Goal: Information Seeking & Learning: Learn about a topic

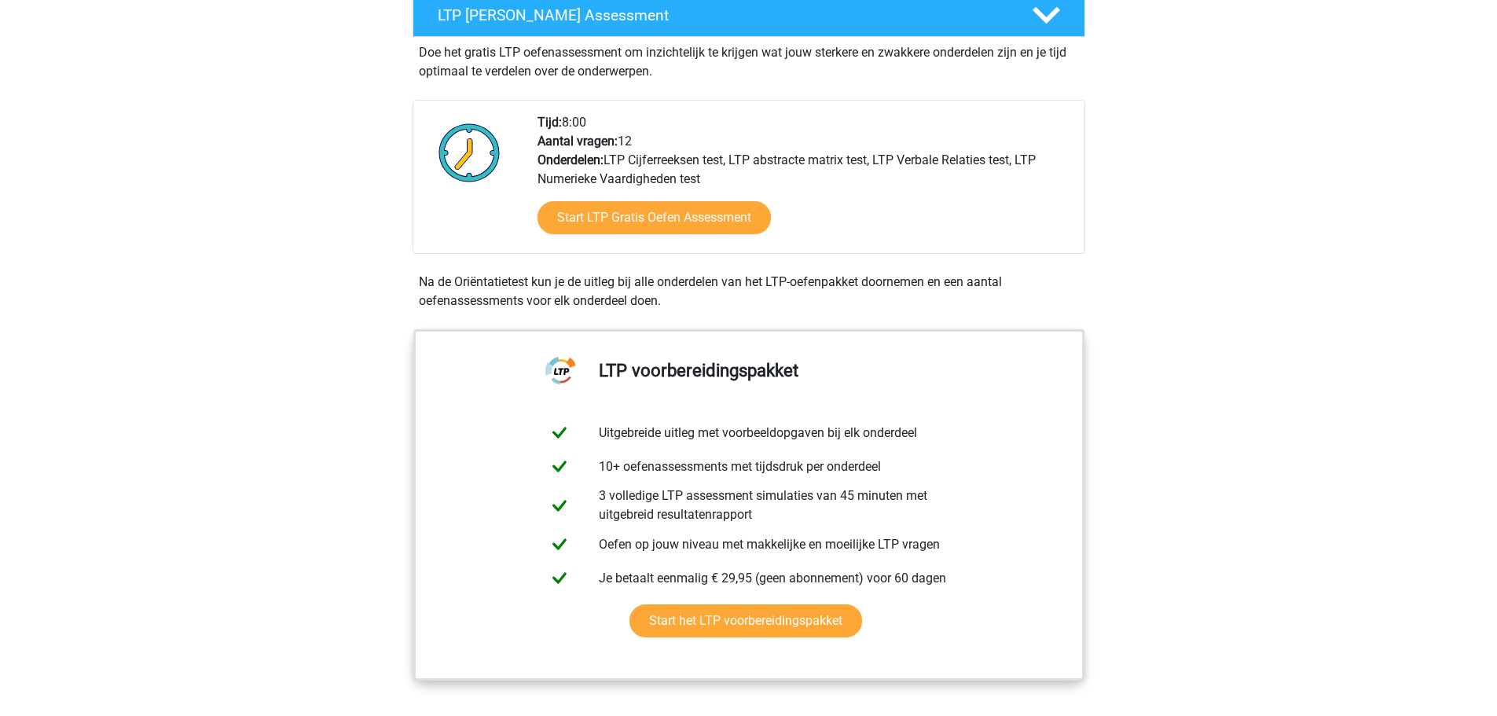
scroll to position [314, 0]
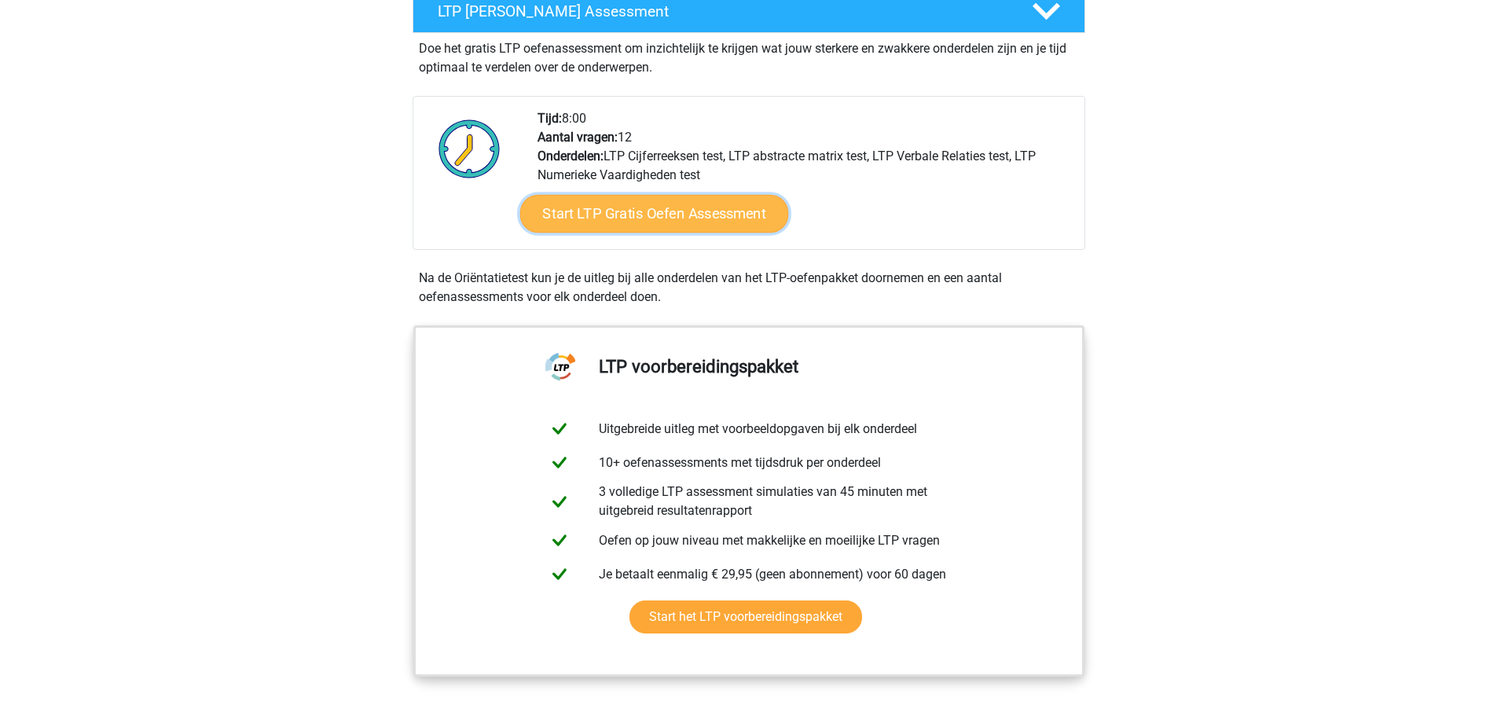
click at [685, 215] on link "Start LTP Gratis Oefen Assessment" at bounding box center [653, 214] width 269 height 38
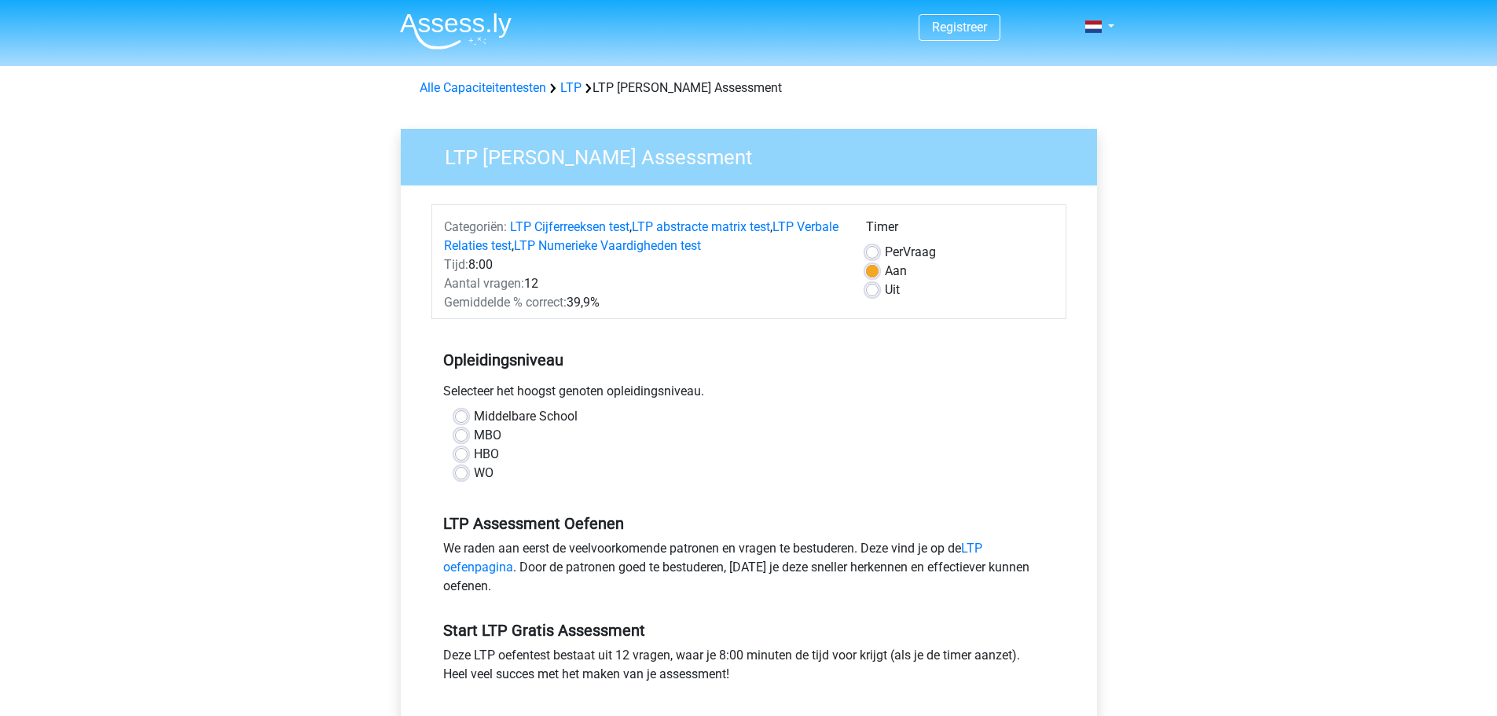
click at [474, 472] on label "WO" at bounding box center [484, 473] width 20 height 19
click at [461, 472] on input "WO" at bounding box center [461, 472] width 13 height 16
radio input "true"
click at [475, 564] on link "LTP oefenpagina" at bounding box center [712, 558] width 539 height 34
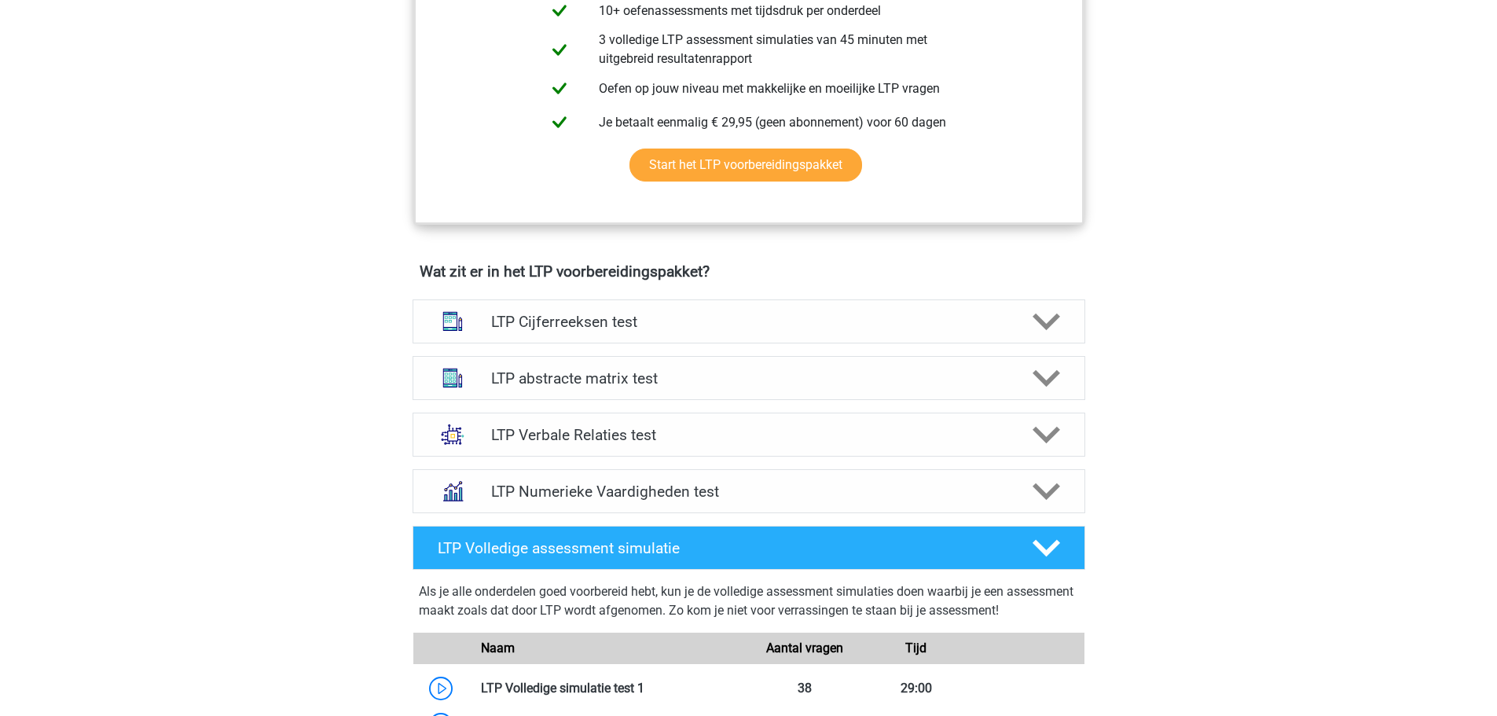
scroll to position [786, 0]
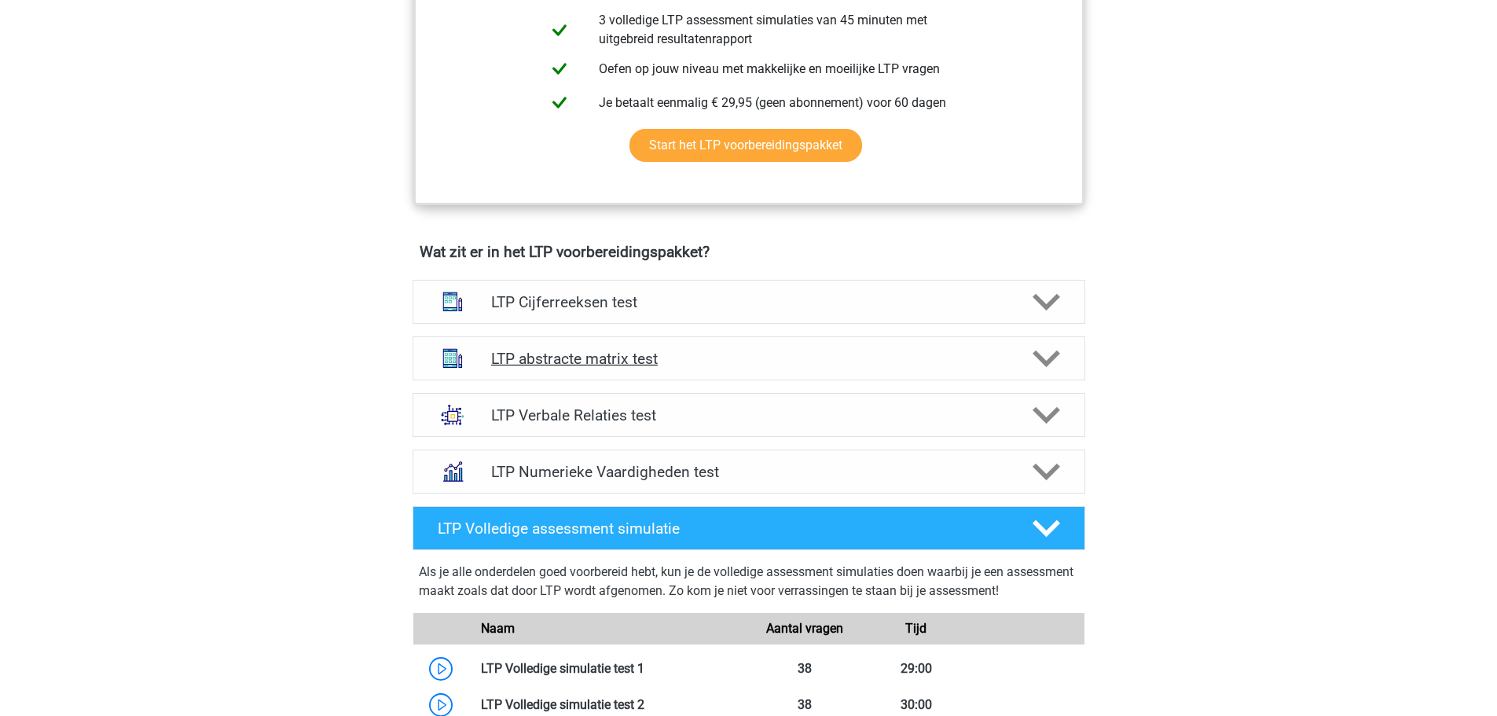
click at [1045, 351] on icon at bounding box center [1047, 359] width 28 height 28
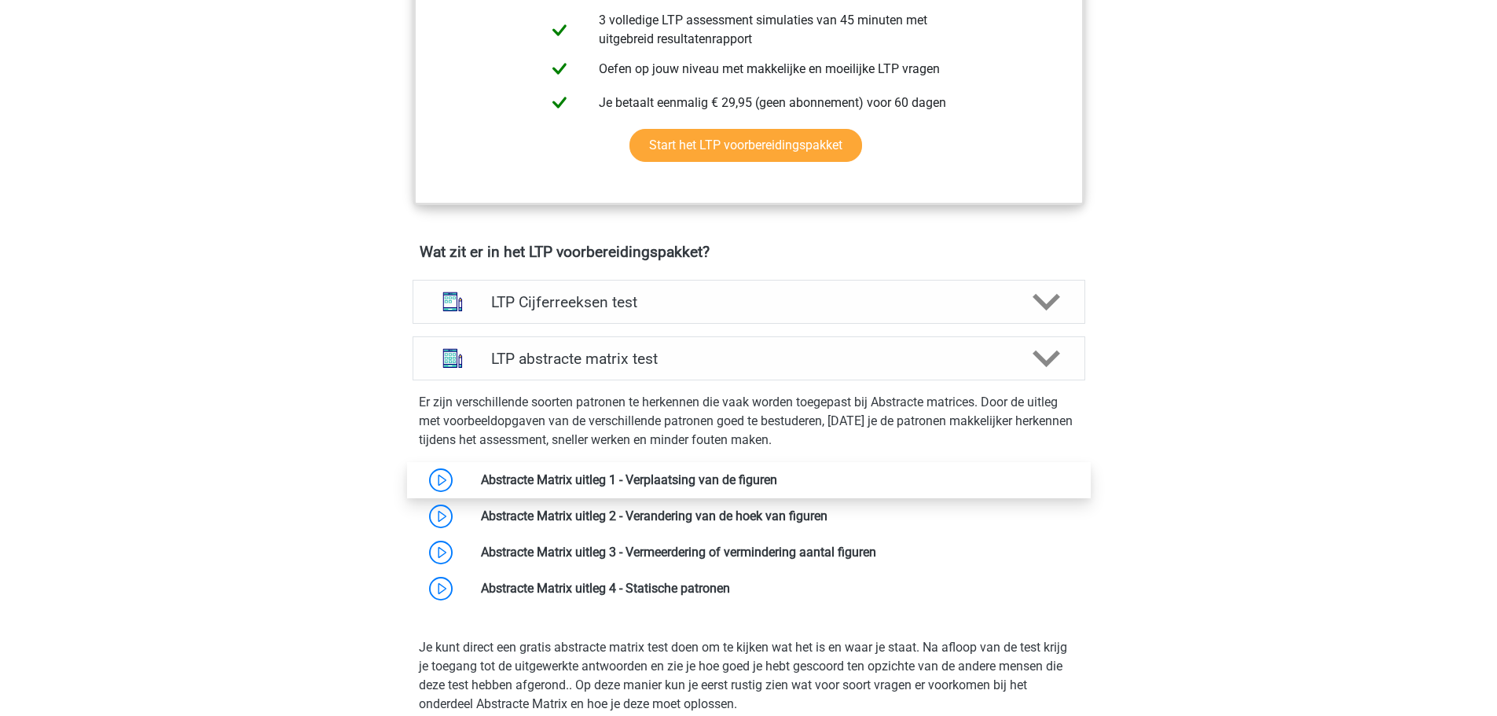
click at [777, 478] on link at bounding box center [777, 479] width 0 height 15
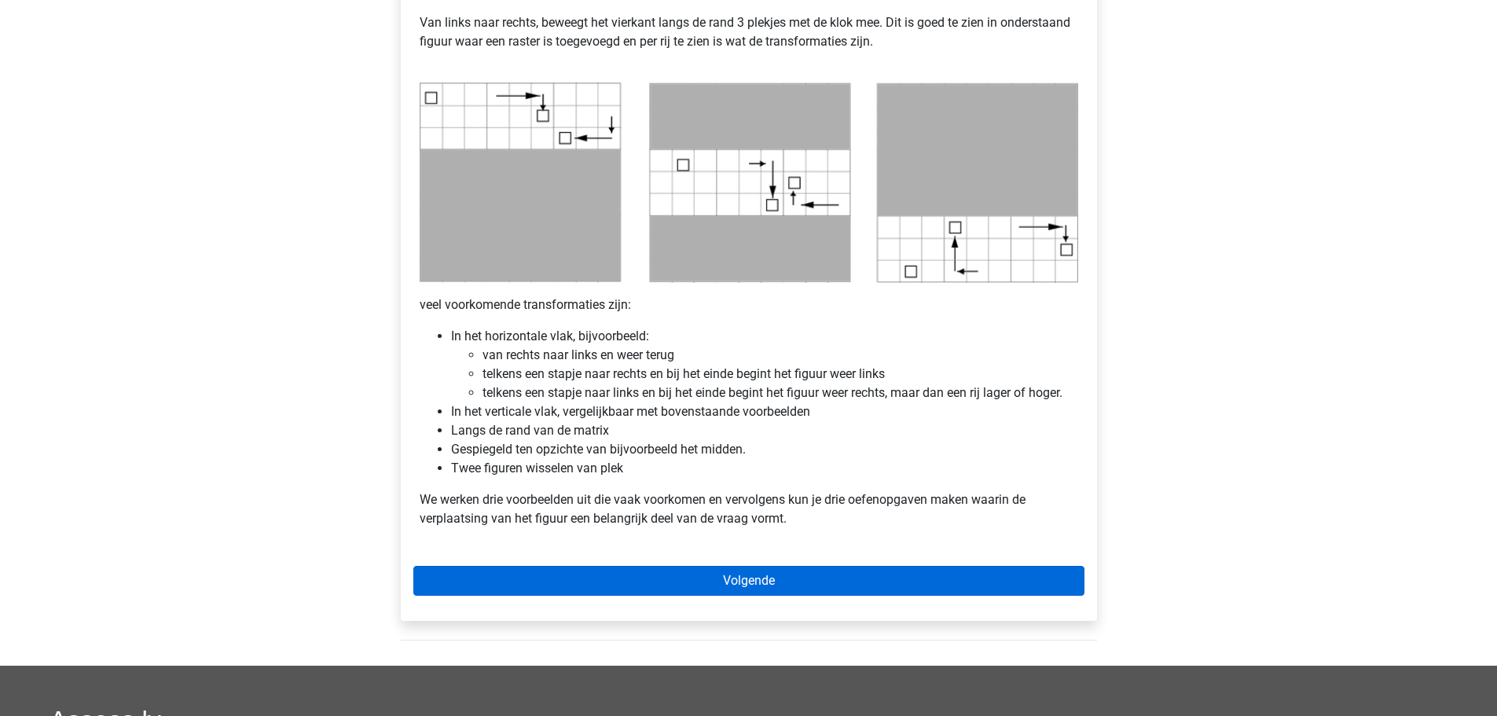
scroll to position [943, 0]
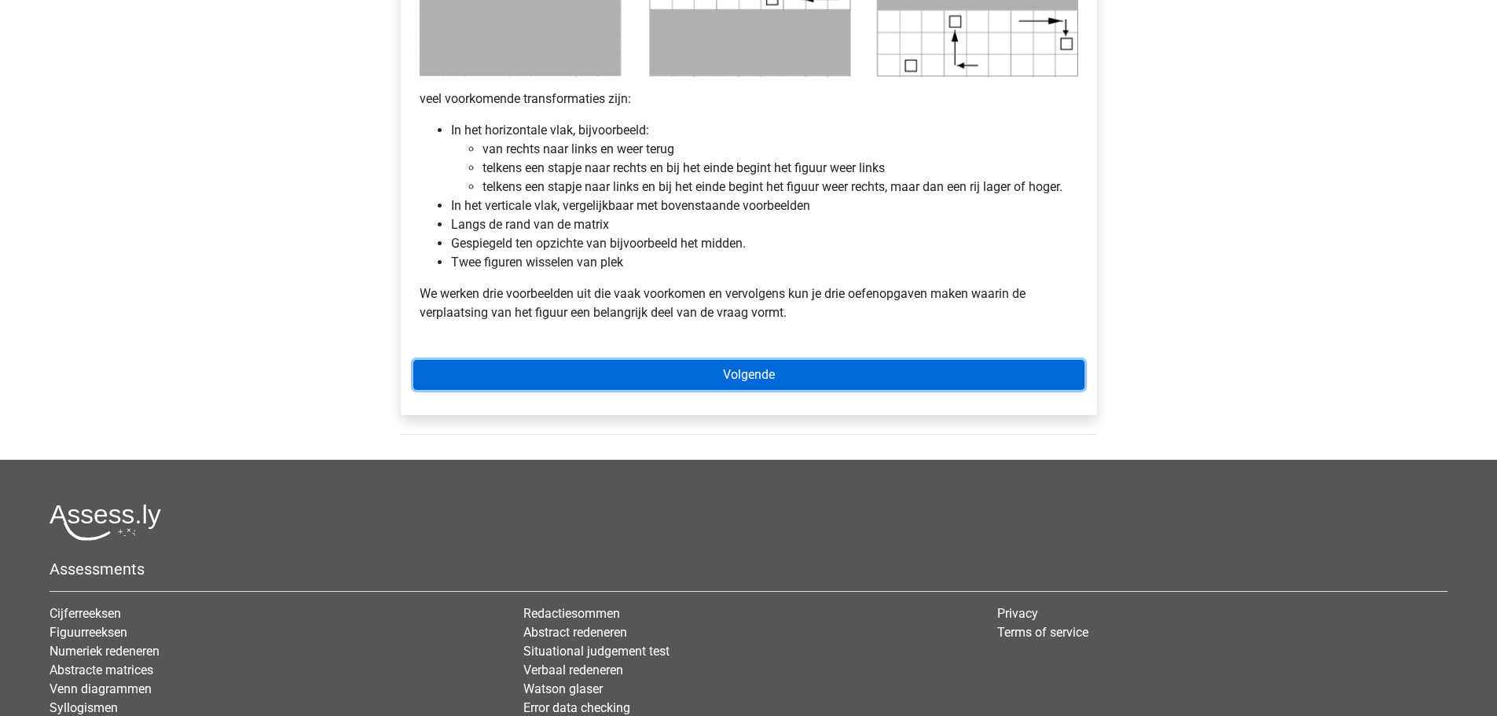
click at [763, 373] on link "Volgende" at bounding box center [748, 375] width 671 height 30
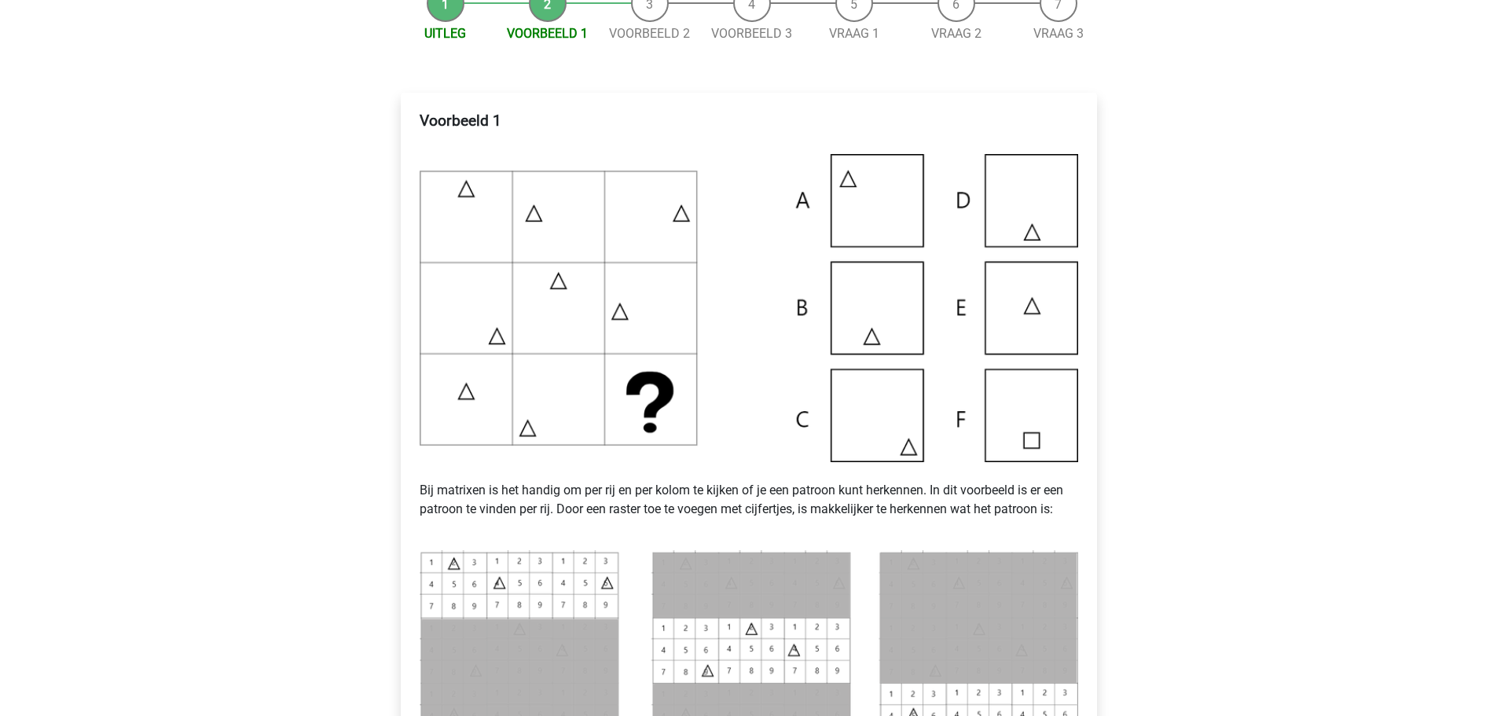
scroll to position [236, 0]
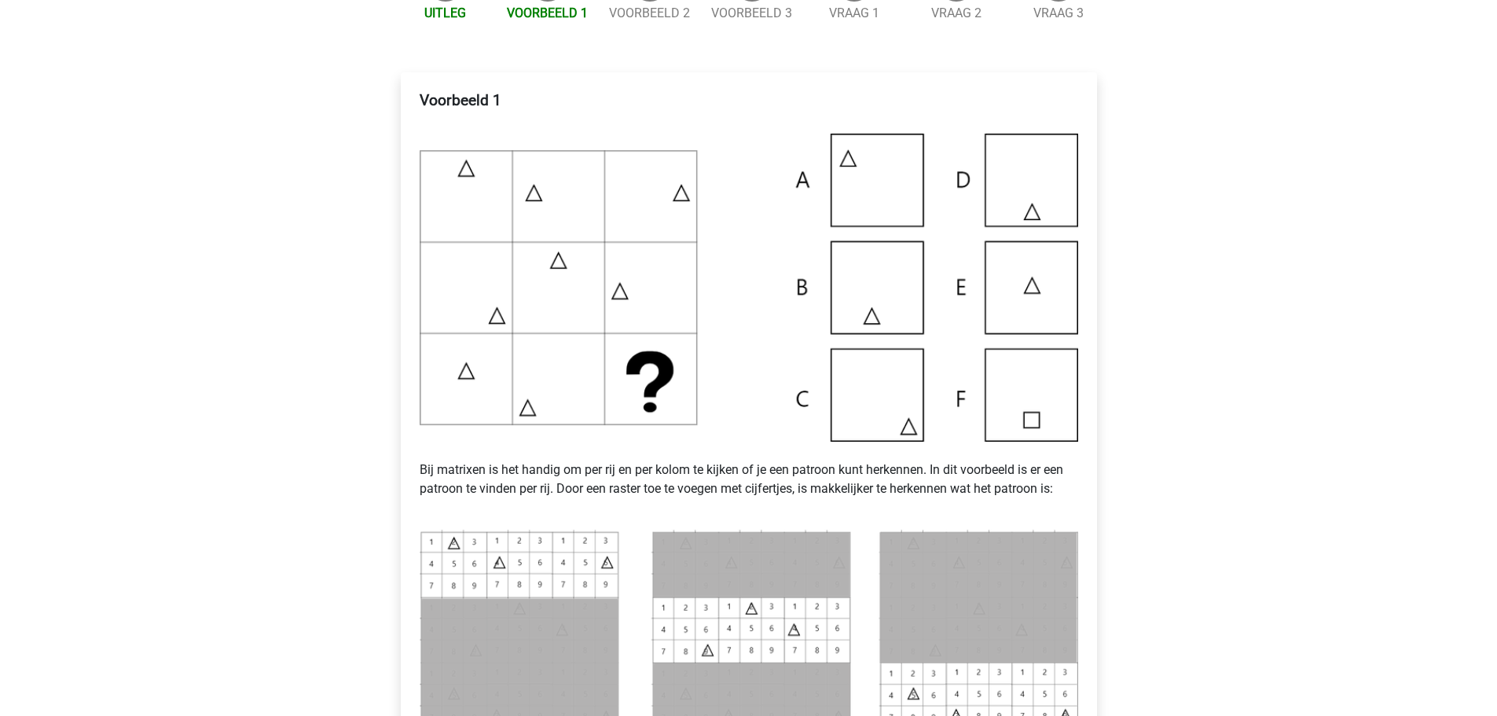
click at [612, 341] on img at bounding box center [749, 288] width 659 height 308
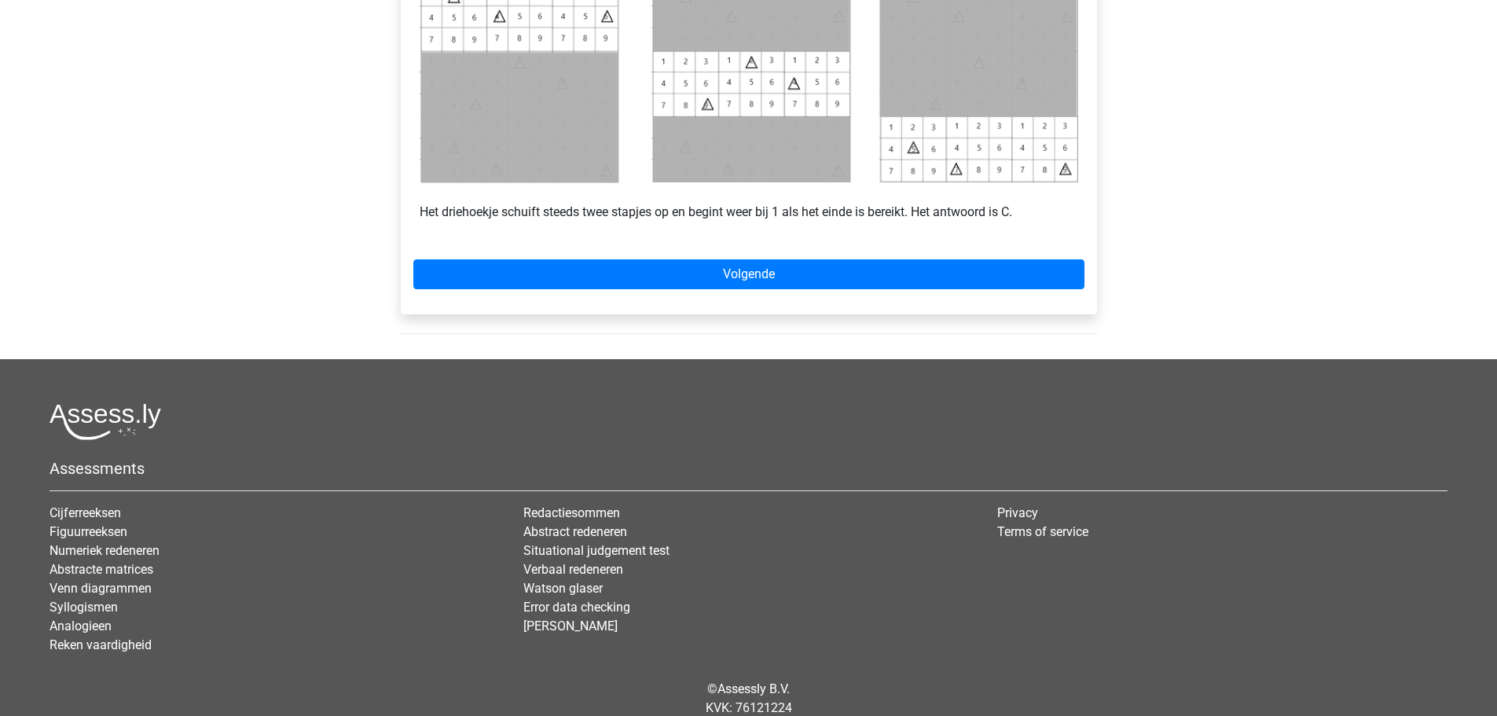
scroll to position [786, 0]
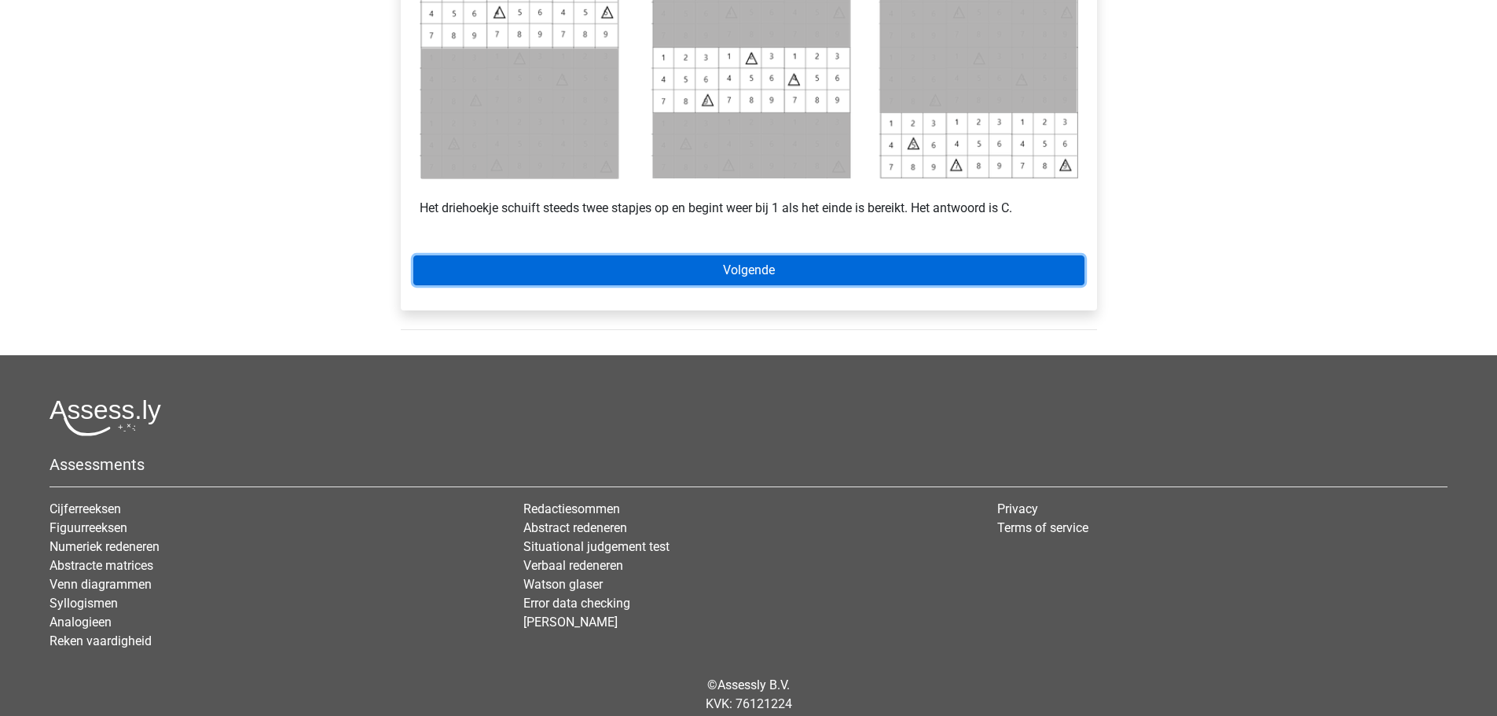
click at [721, 272] on link "Volgende" at bounding box center [748, 270] width 671 height 30
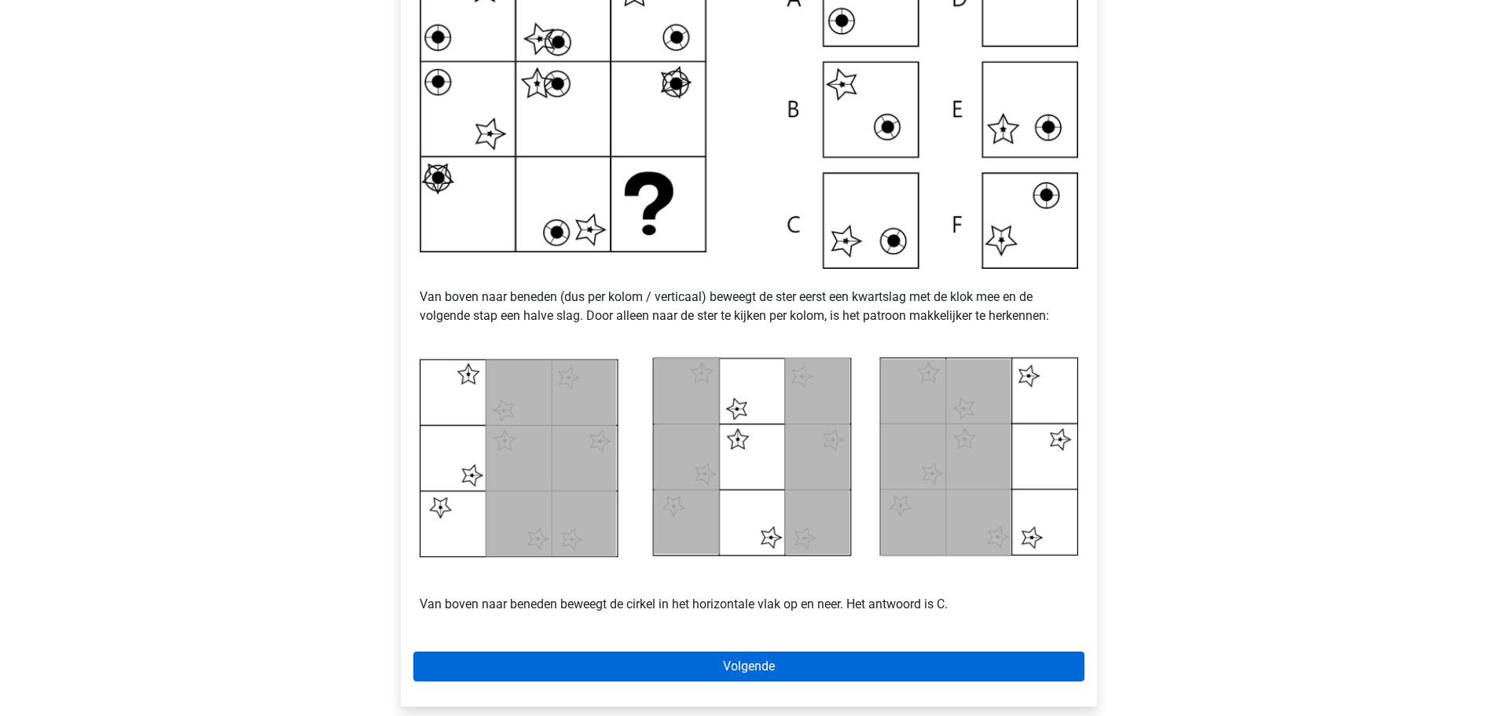
scroll to position [629, 0]
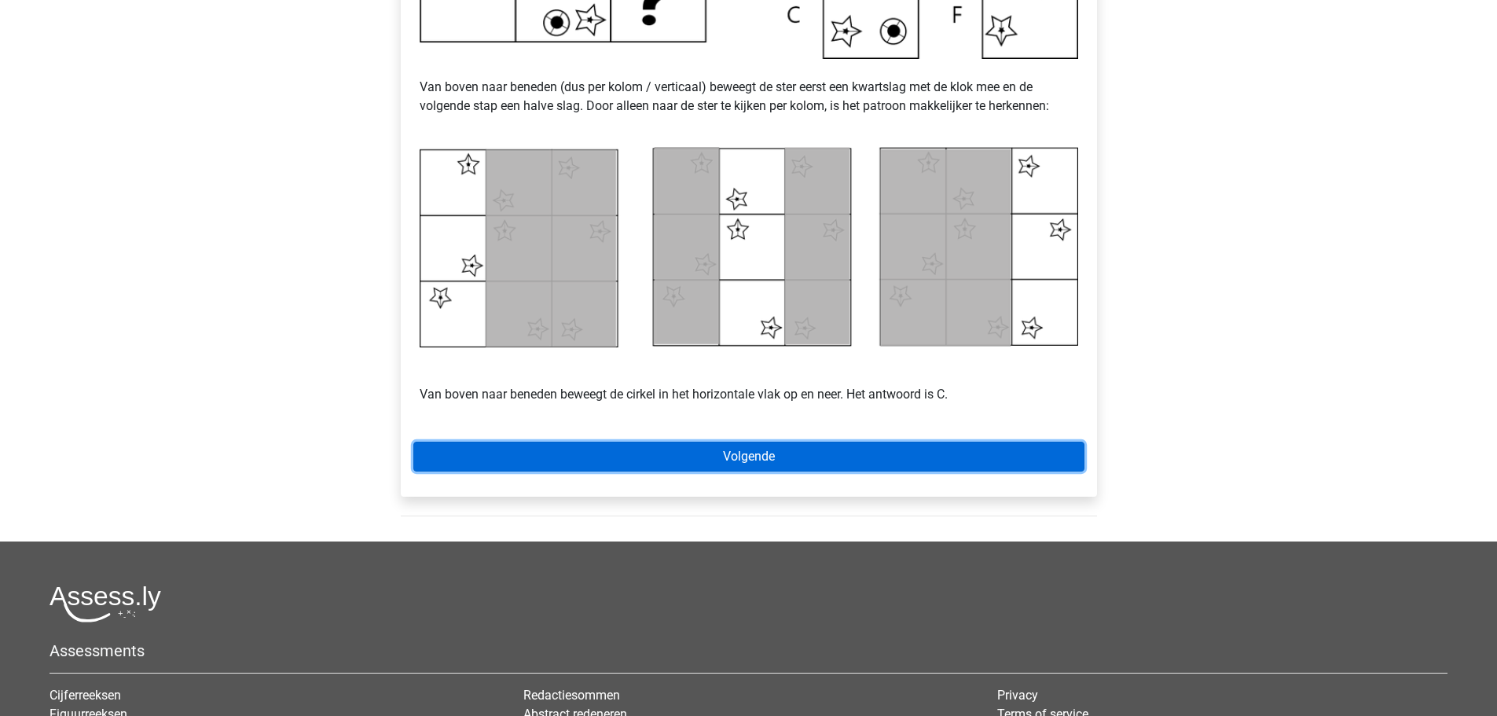
click at [784, 450] on link "Volgende" at bounding box center [748, 457] width 671 height 30
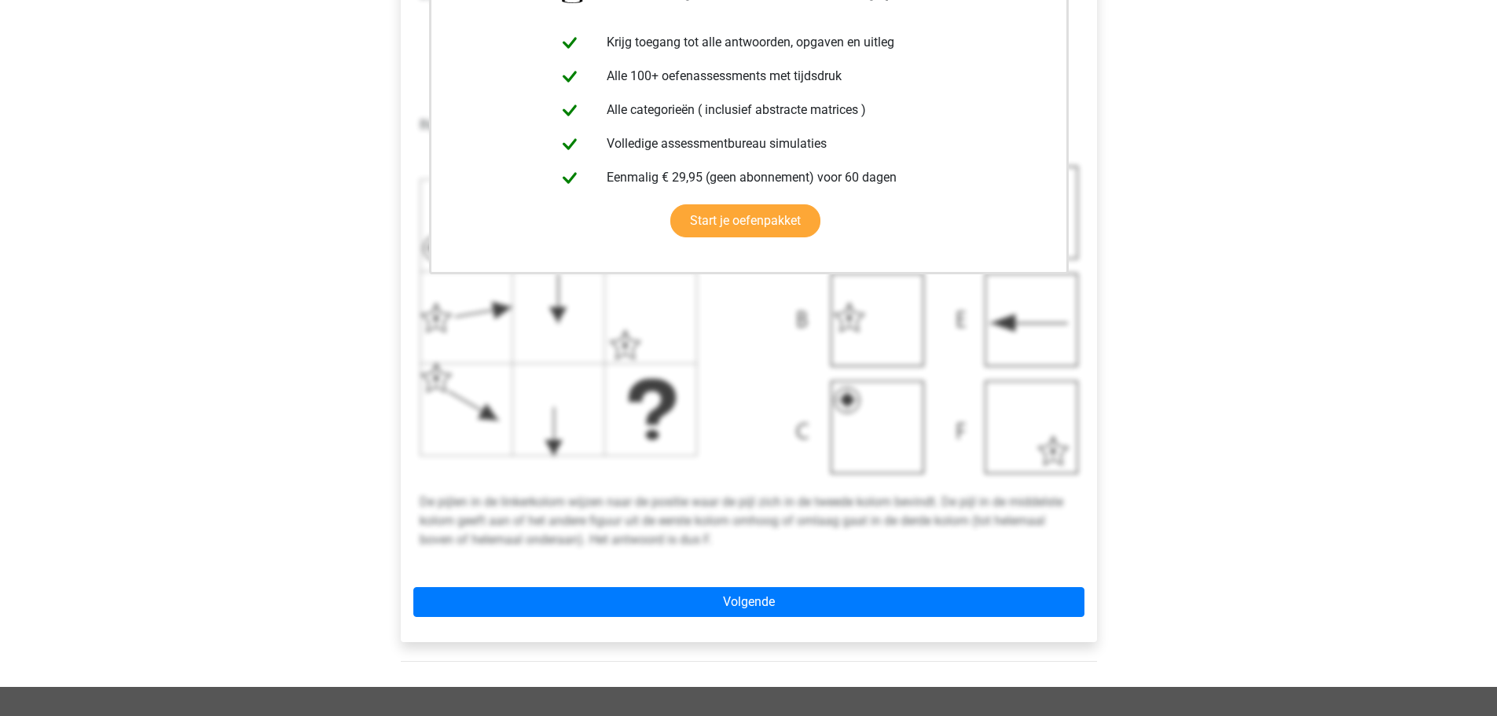
scroll to position [629, 0]
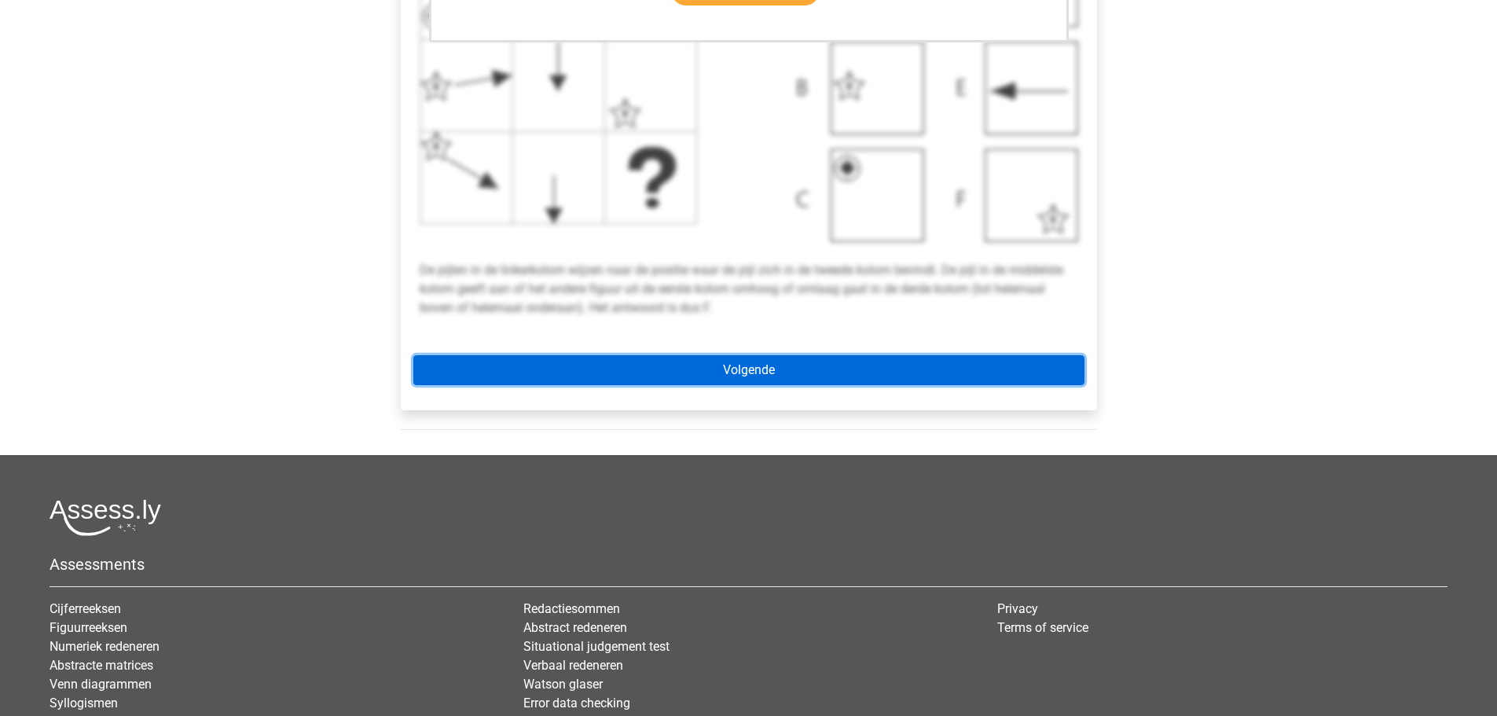
click at [790, 371] on link "Volgende" at bounding box center [748, 370] width 671 height 30
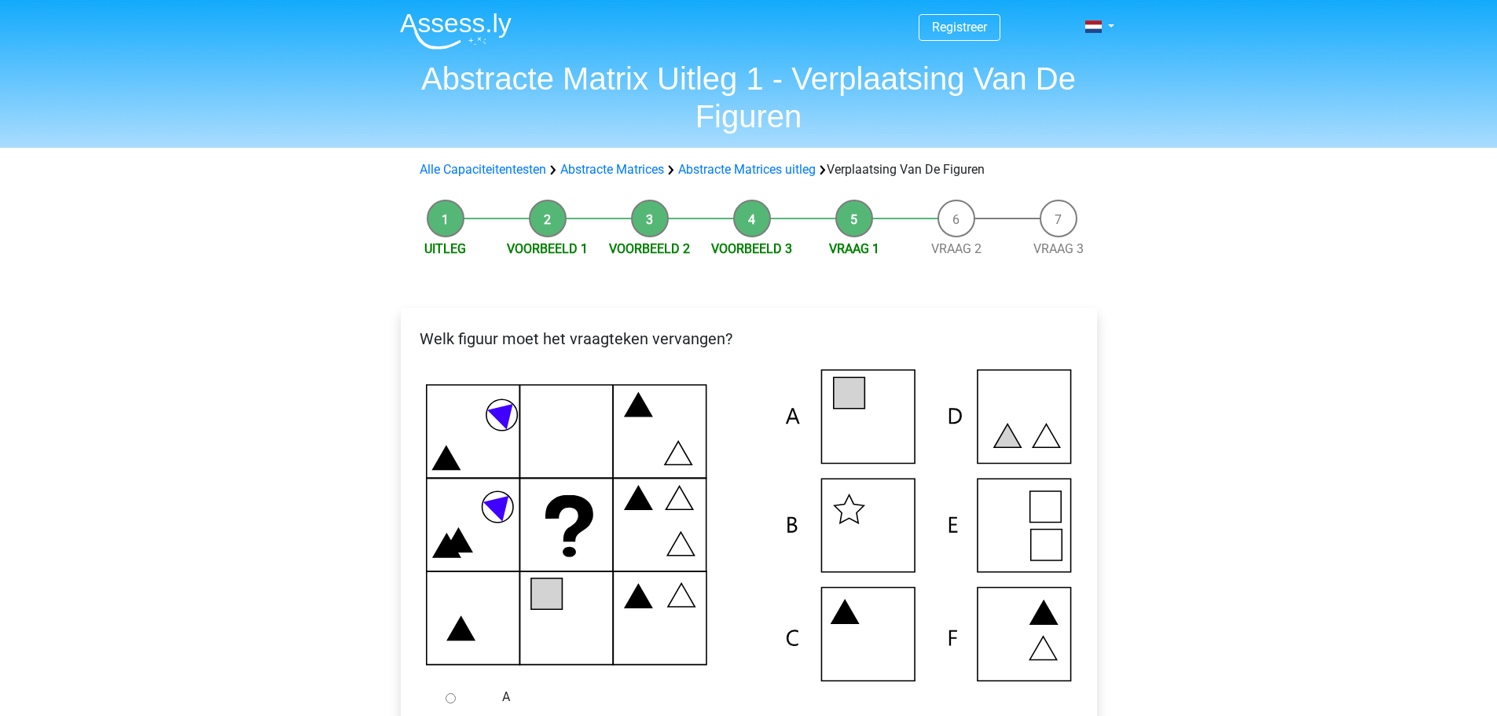
click at [577, 446] on icon at bounding box center [749, 525] width 646 height 312
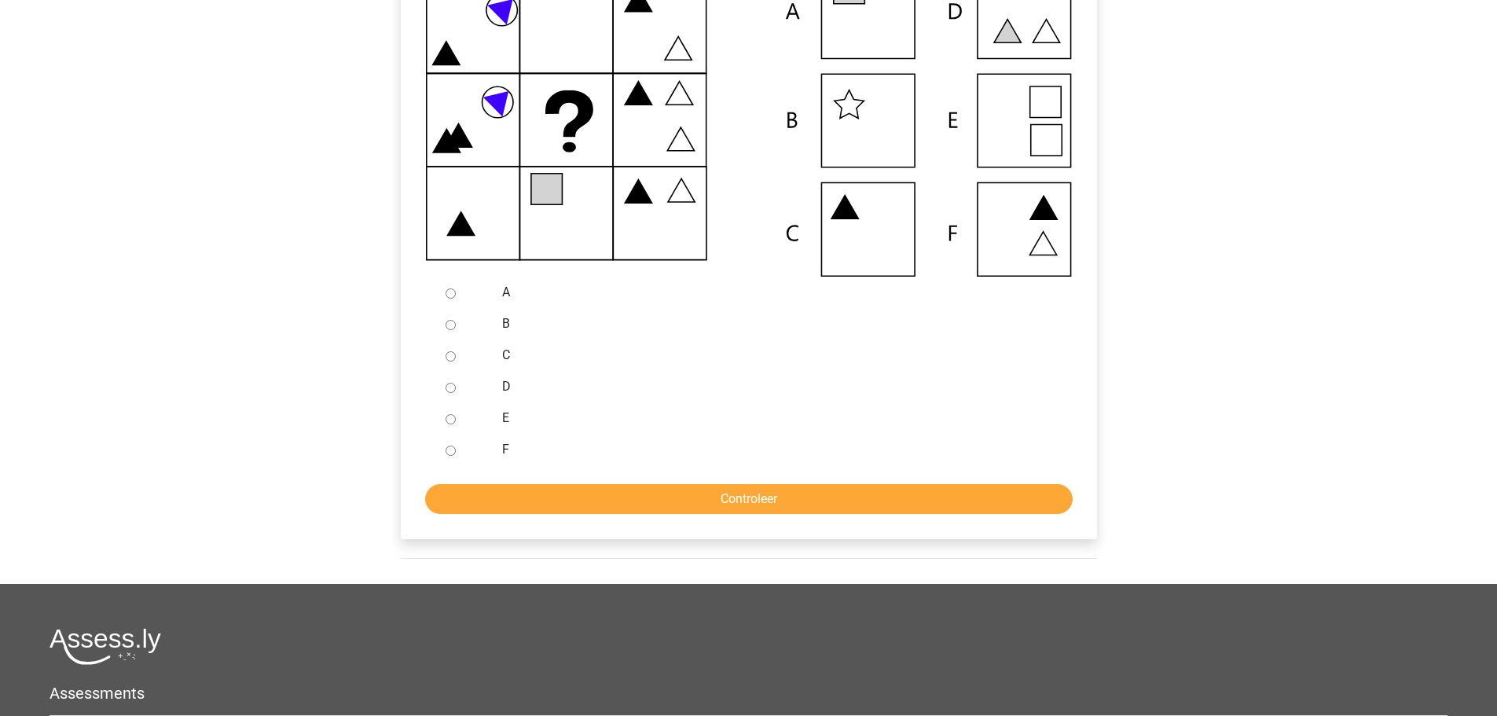
scroll to position [236, 0]
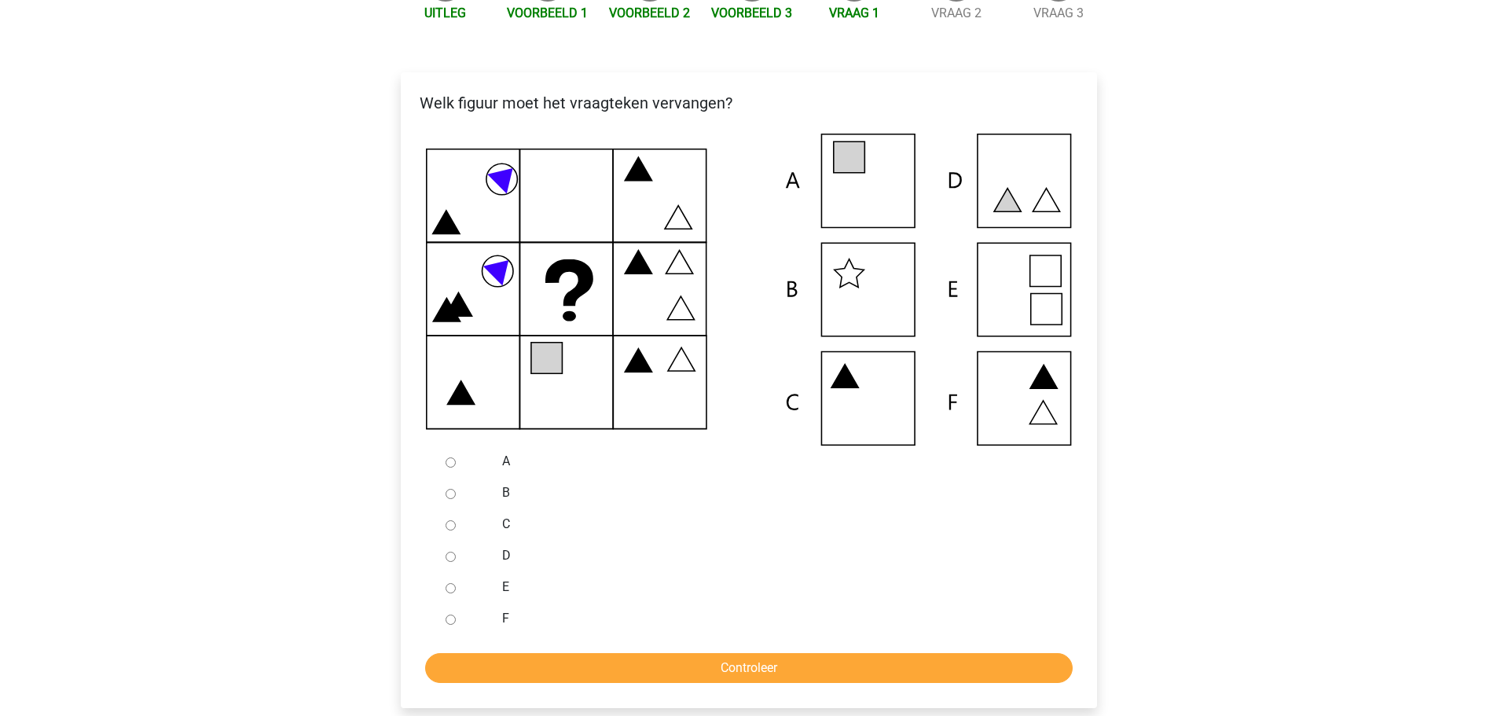
click at [451, 454] on div at bounding box center [465, 461] width 52 height 31
click at [449, 465] on input "A" at bounding box center [451, 462] width 10 height 10
radio input "true"
click at [725, 676] on input "Controleer" at bounding box center [749, 668] width 648 height 30
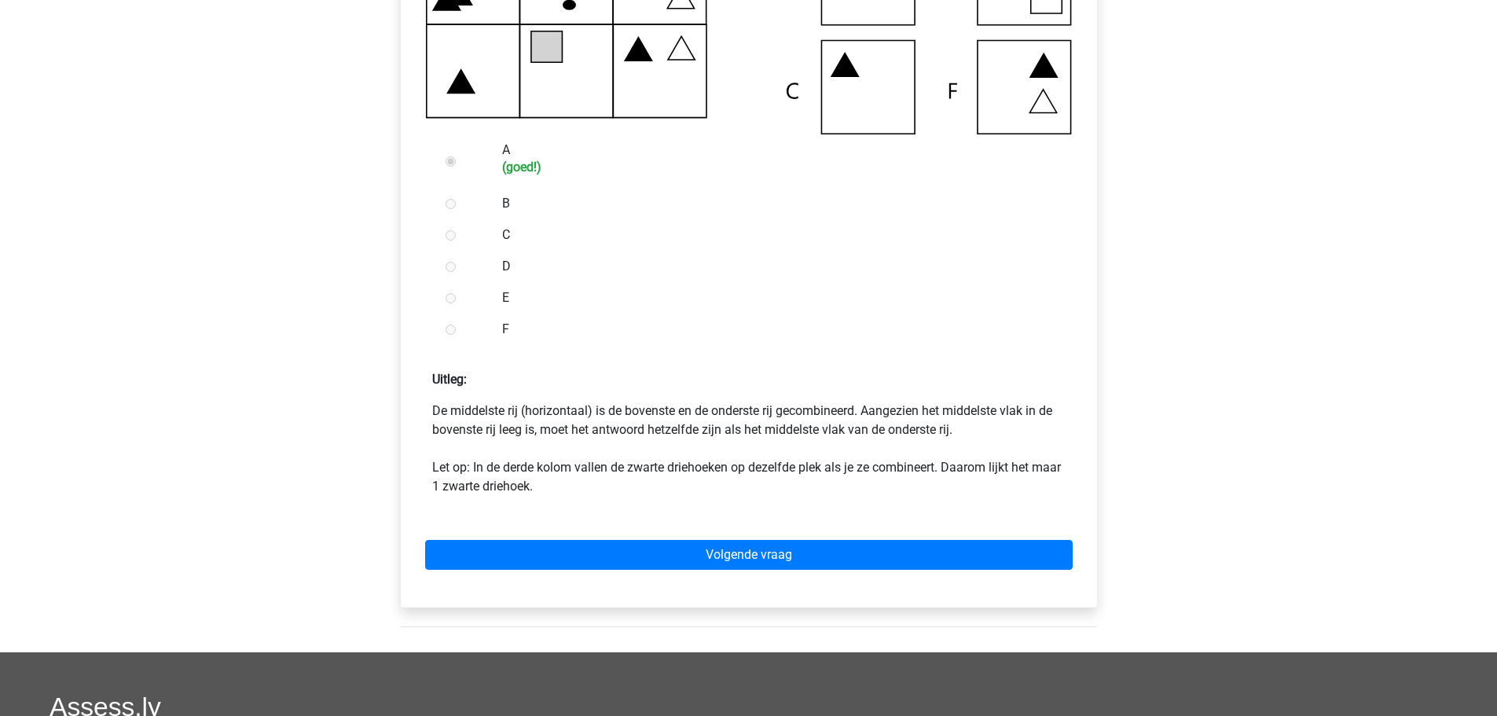
scroll to position [550, 0]
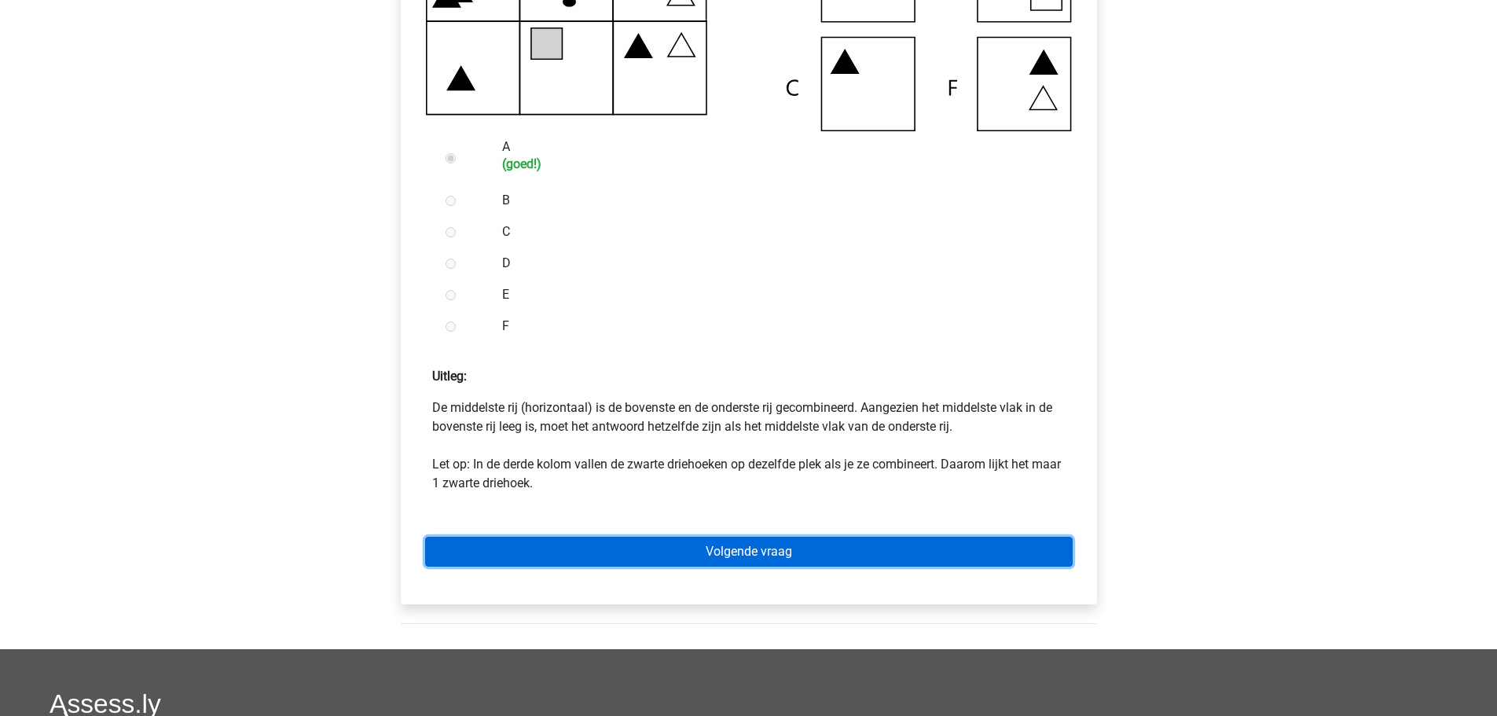
click at [775, 551] on link "Volgende vraag" at bounding box center [749, 552] width 648 height 30
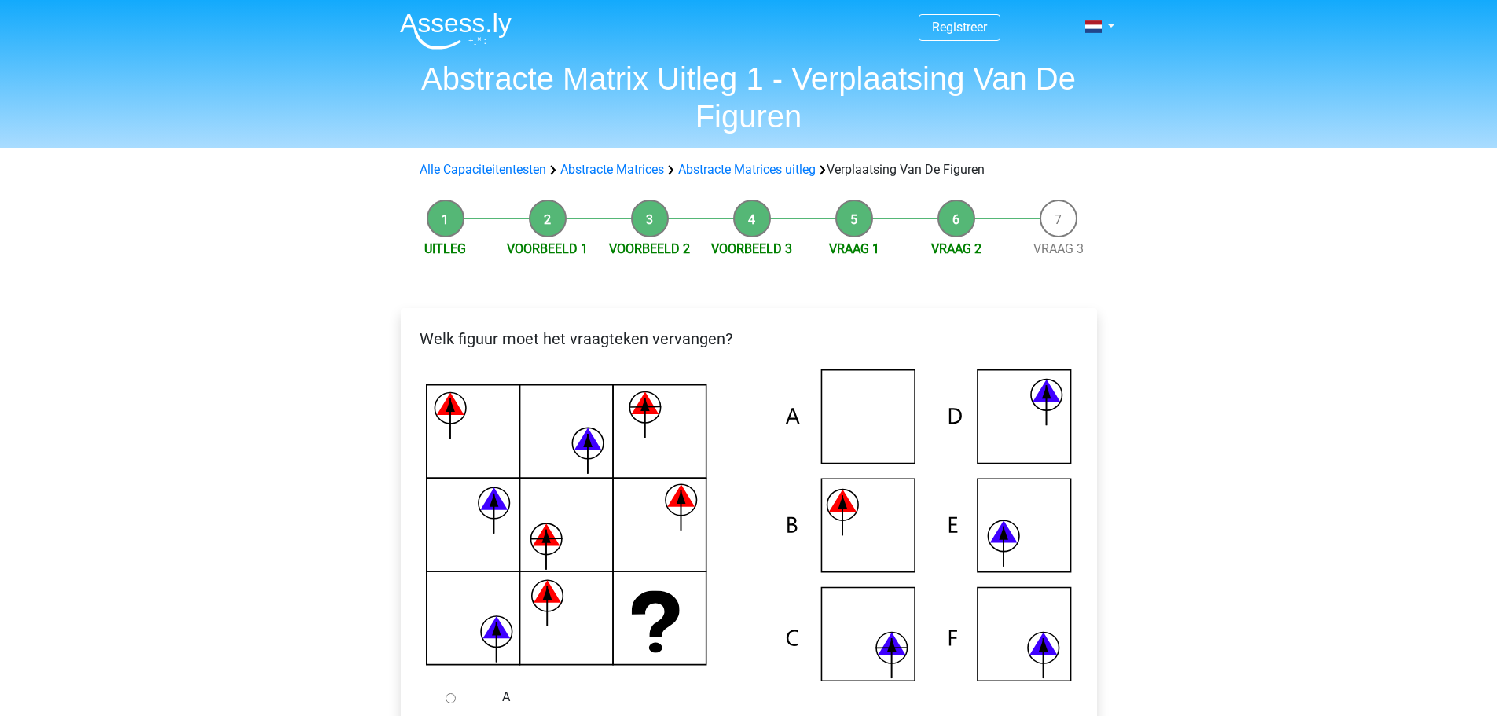
click at [888, 651] on icon at bounding box center [891, 645] width 9 height 13
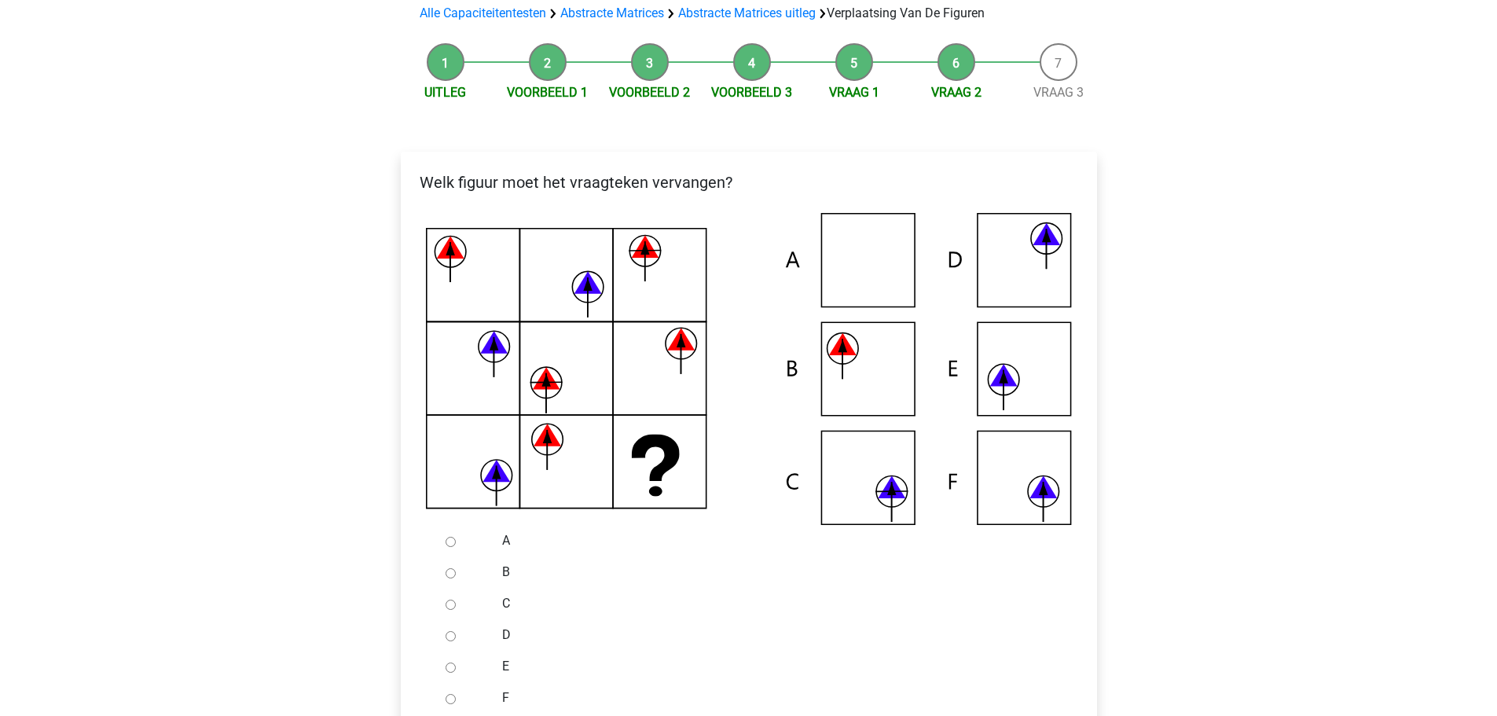
scroll to position [157, 0]
click at [447, 602] on input "C" at bounding box center [451, 604] width 10 height 10
radio input "true"
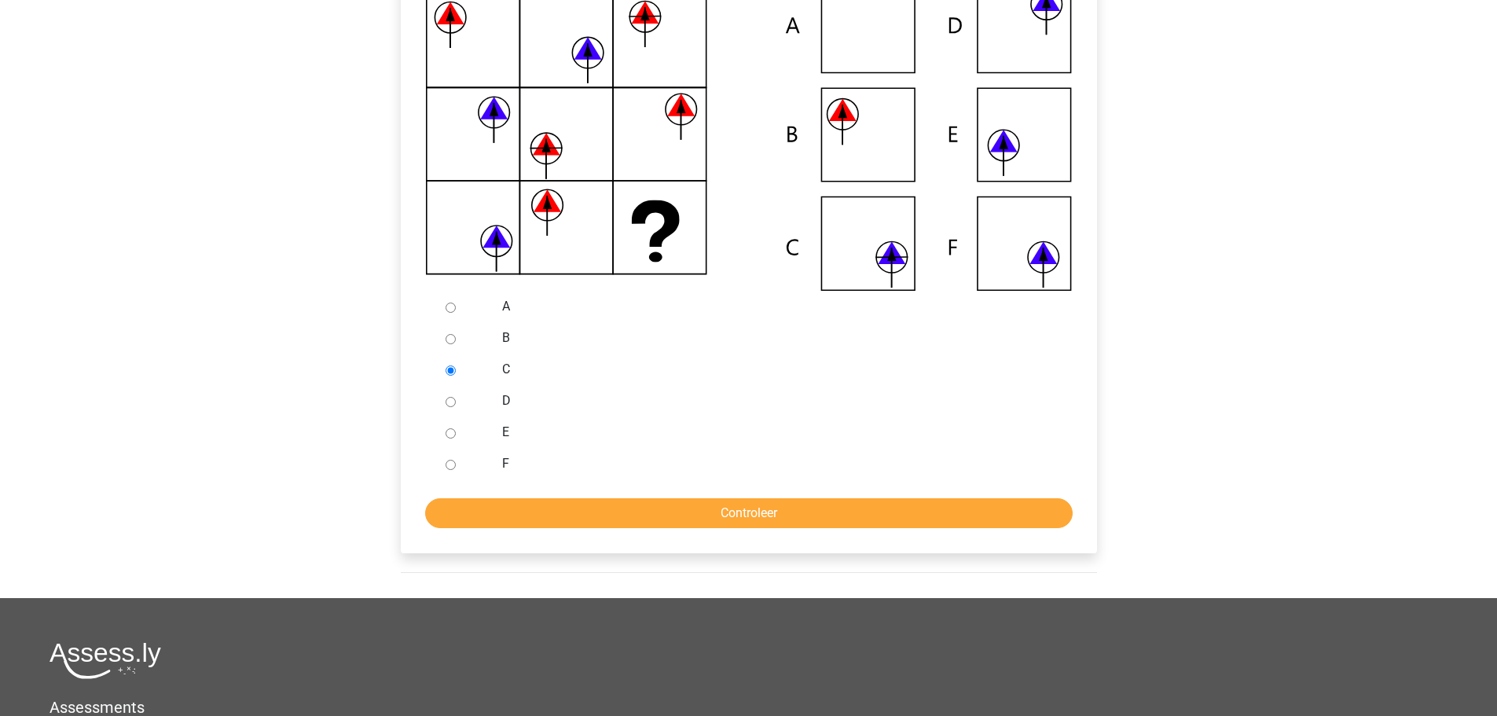
scroll to position [629, 0]
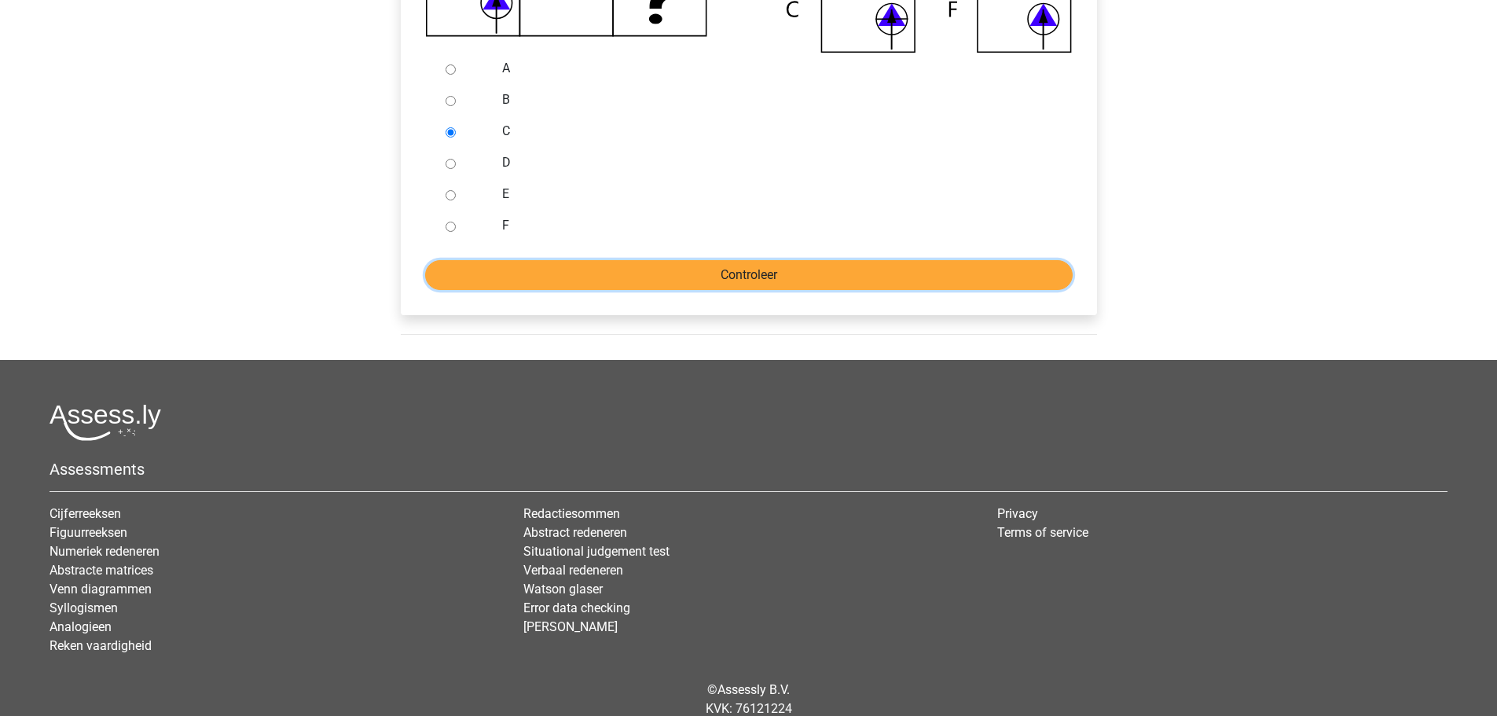
click at [703, 273] on input "Controleer" at bounding box center [749, 275] width 648 height 30
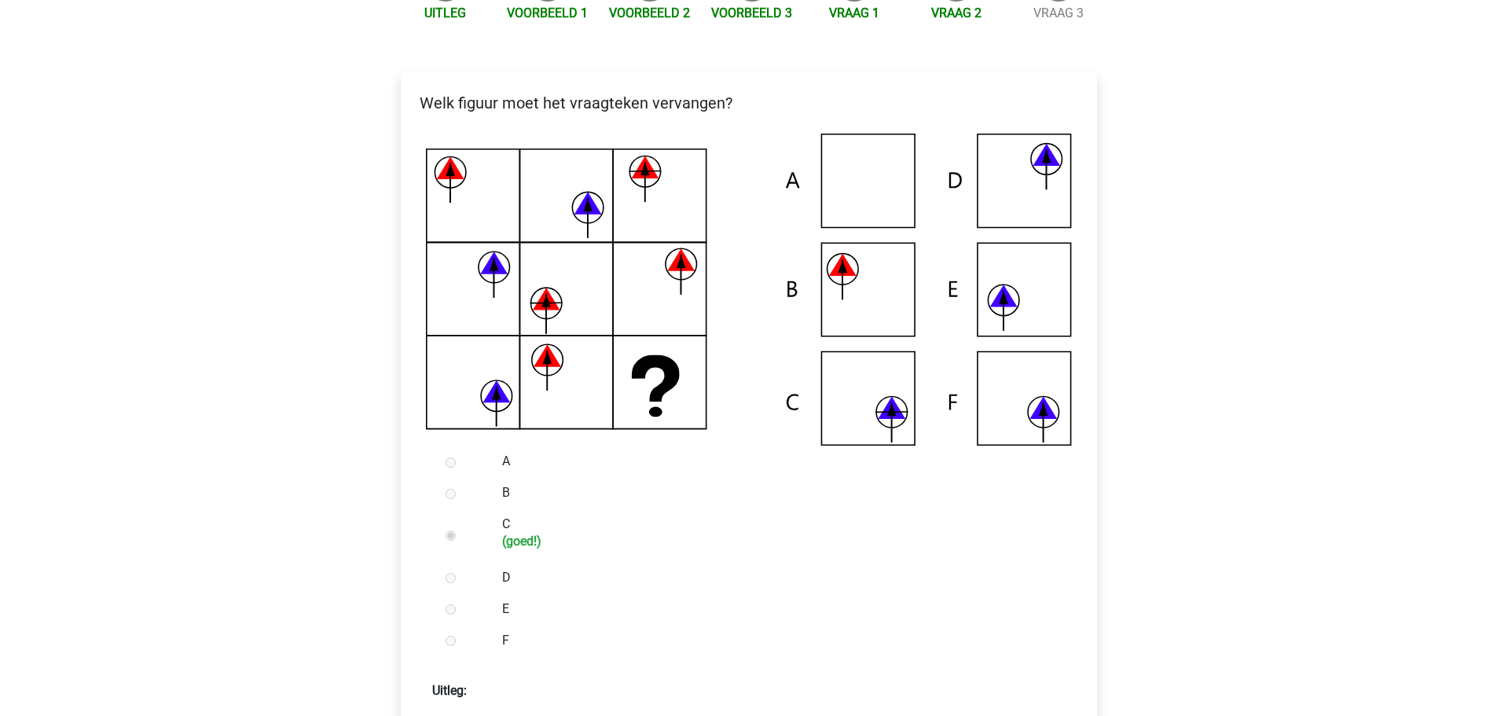
scroll to position [707, 0]
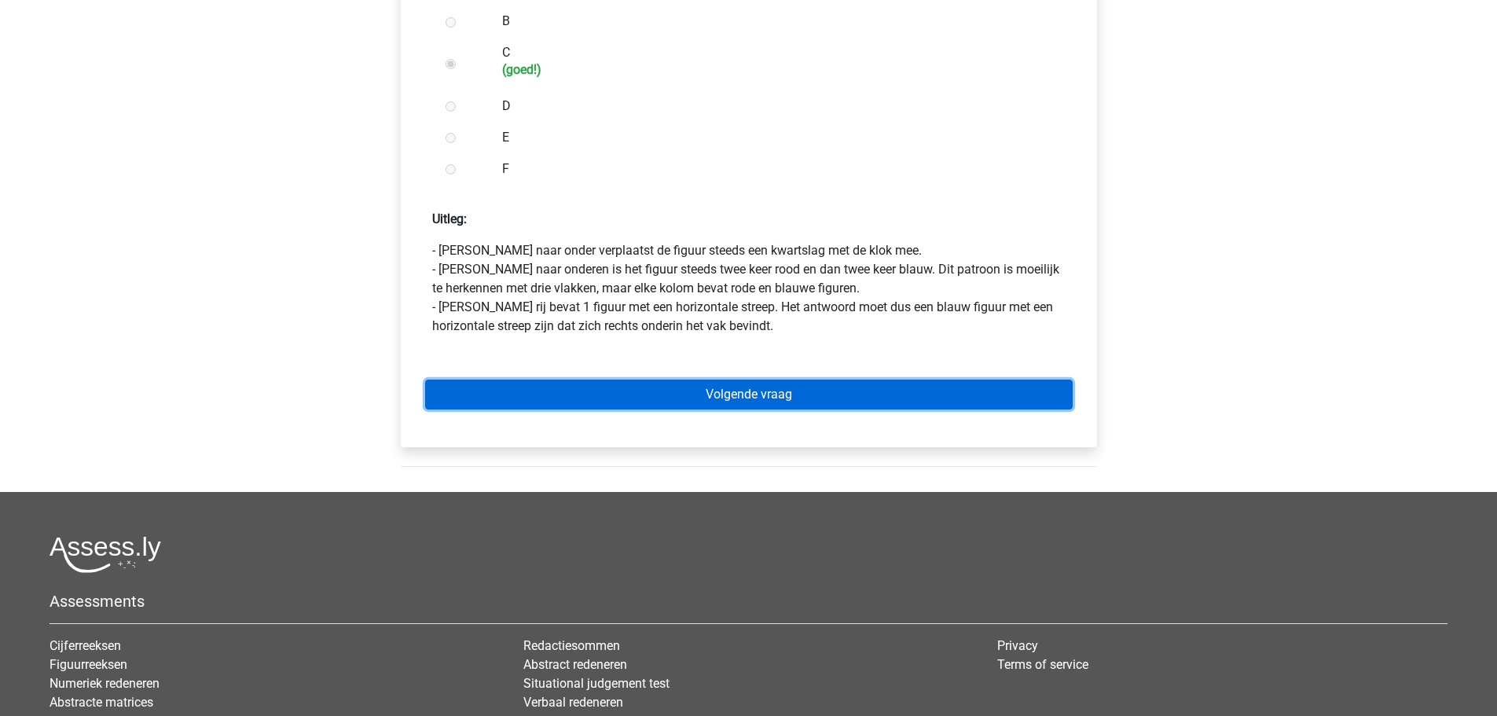
click at [771, 393] on link "Volgende vraag" at bounding box center [749, 395] width 648 height 30
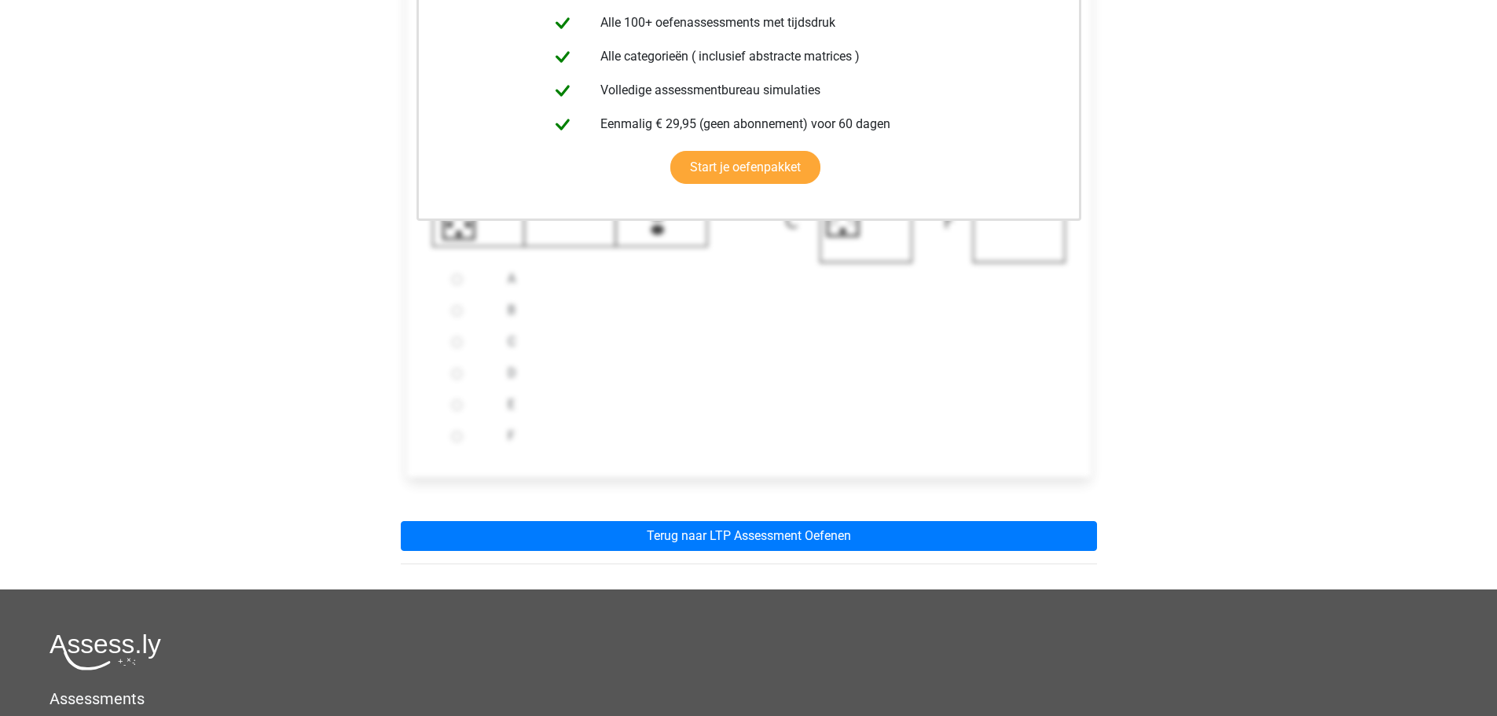
scroll to position [472, 0]
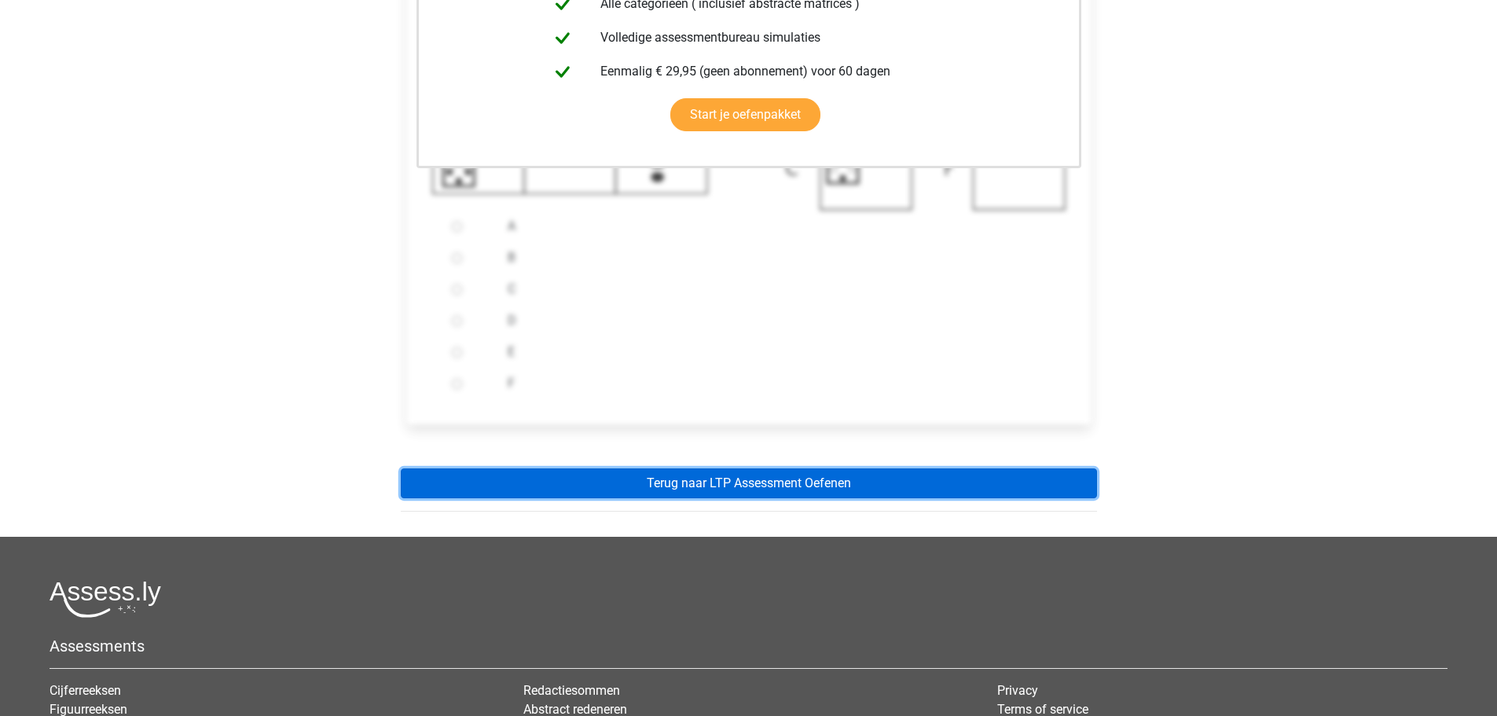
click at [754, 483] on link "Terug naar LTP Assessment Oefenen" at bounding box center [749, 483] width 696 height 30
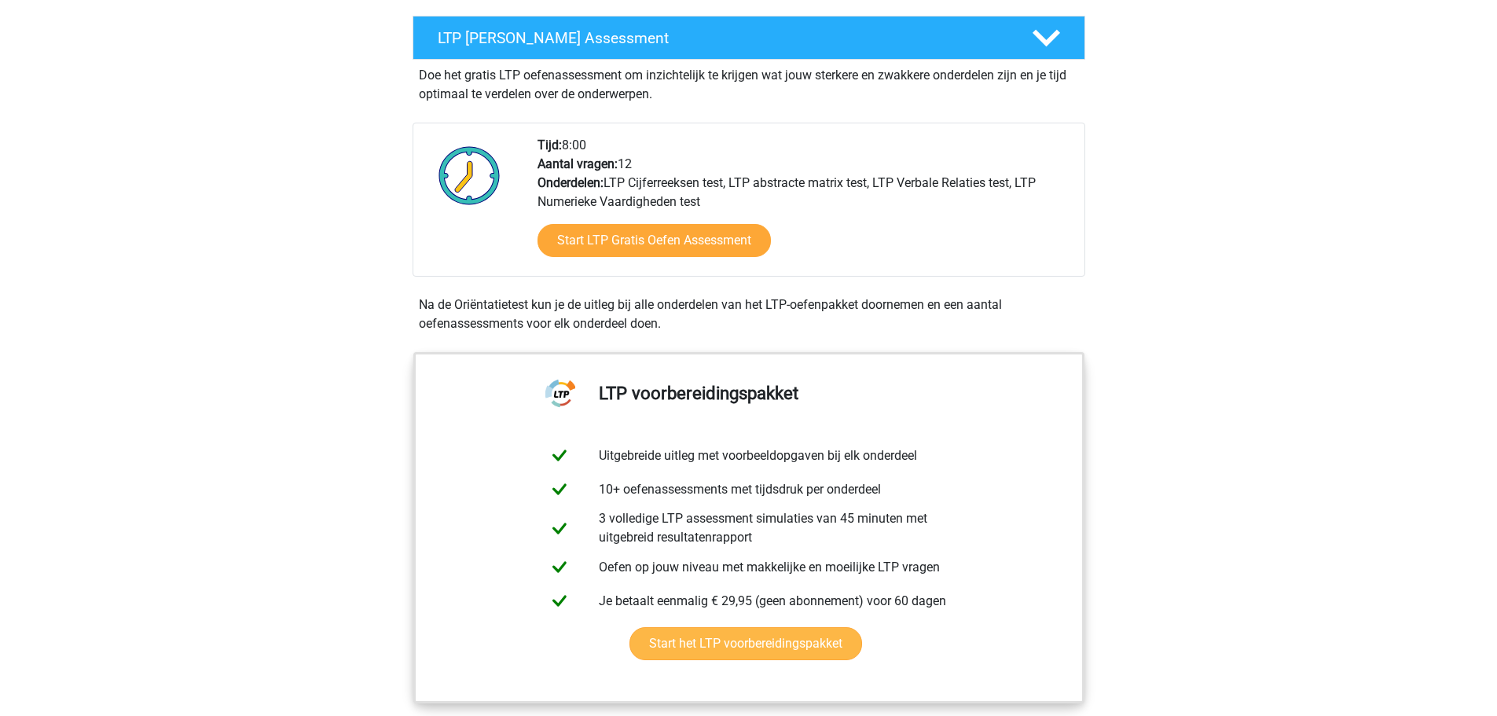
scroll to position [290, 0]
